Goal: Information Seeking & Learning: Check status

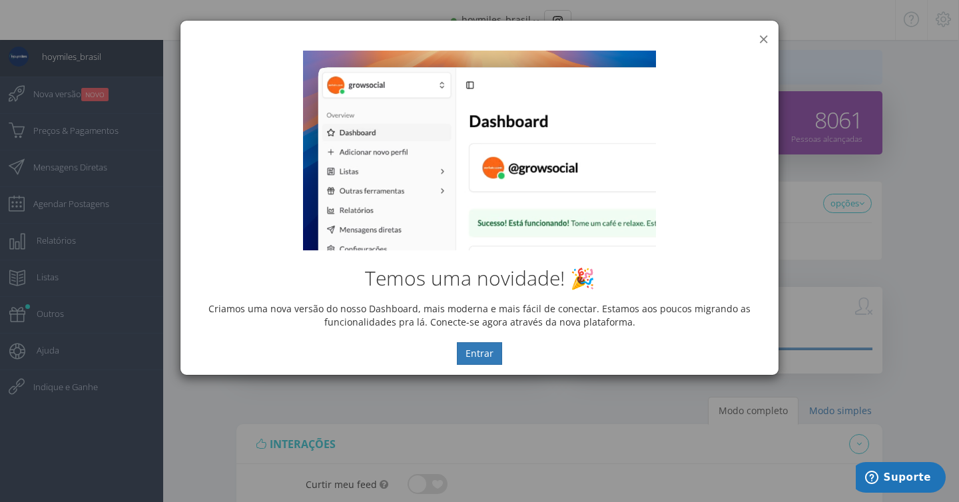
click at [764, 37] on button "×" at bounding box center [763, 39] width 10 height 18
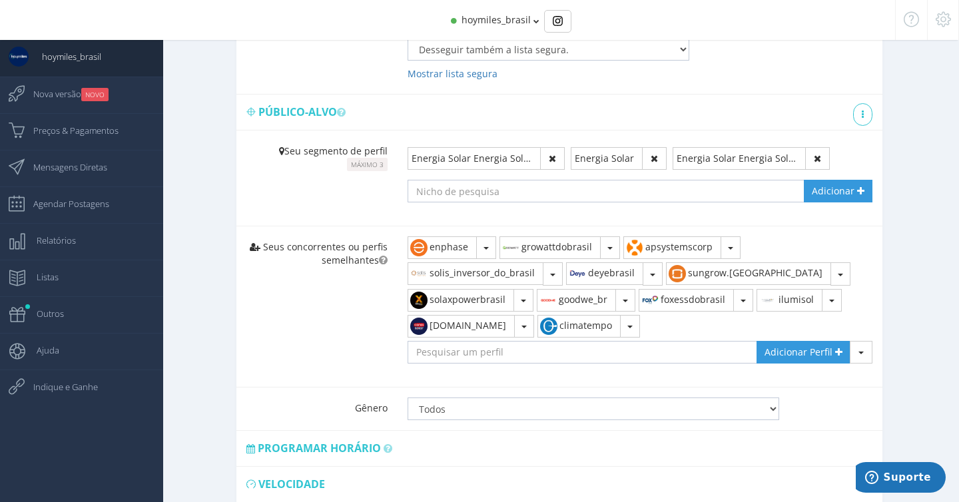
scroll to position [541, 0]
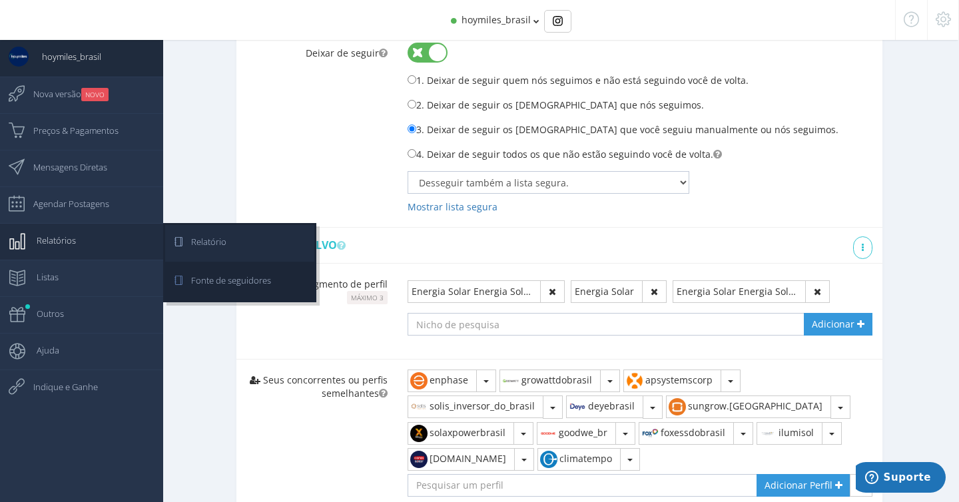
click at [171, 248] on icon at bounding box center [171, 241] width 12 height 33
